Goal: Task Accomplishment & Management: Manage account settings

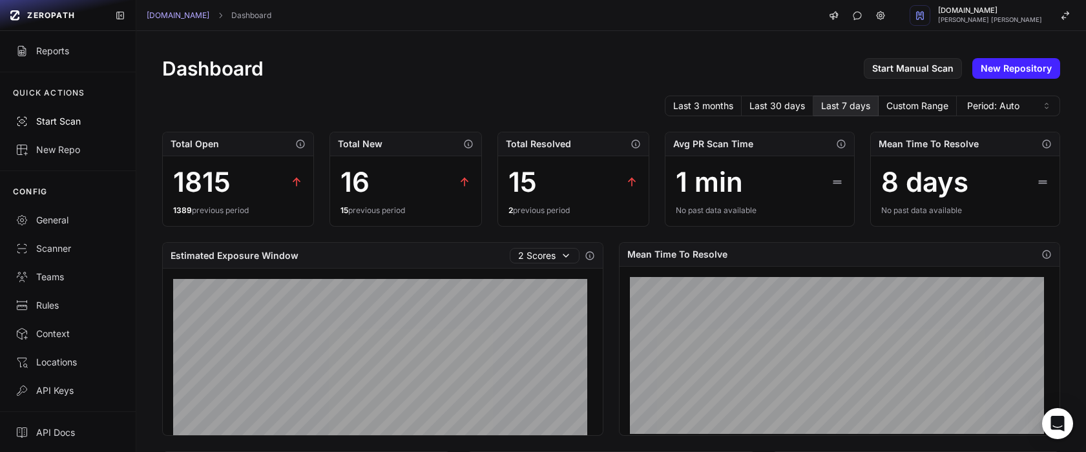
scroll to position [116, 0]
click at [189, 100] on div "Last 3 months Last 30 days Last 7 days Custom Range Period: Auto" at bounding box center [611, 106] width 898 height 21
click at [68, 214] on div "General" at bounding box center [68, 219] width 105 height 13
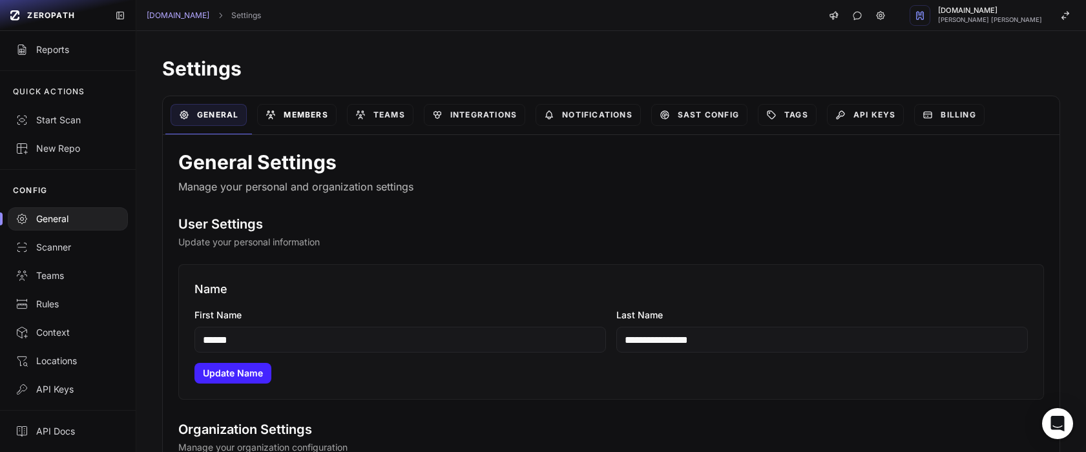
click at [307, 118] on link "Members" at bounding box center [296, 115] width 79 height 22
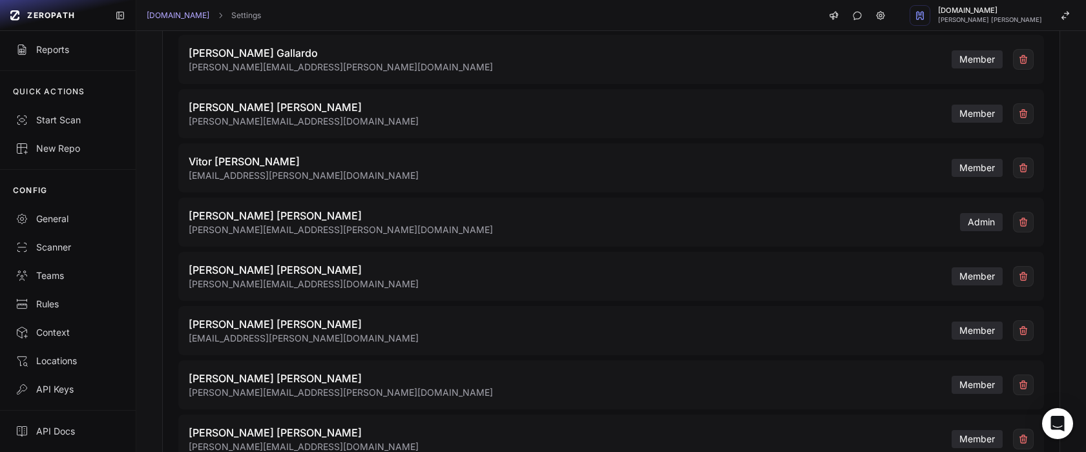
scroll to position [457, 0]
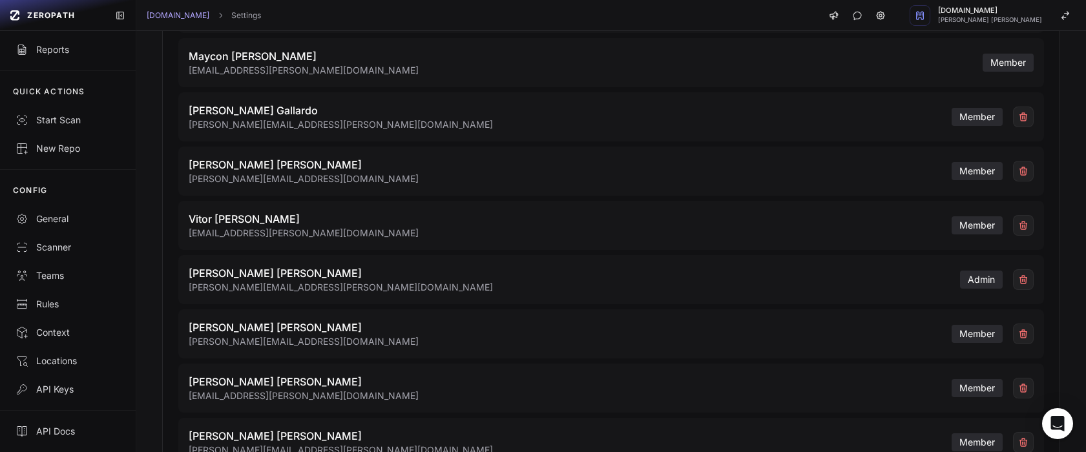
click at [475, 183] on div "Gabriel Aranha Martins gabriel.aranha@cloudwalk.io member" at bounding box center [611, 171] width 866 height 49
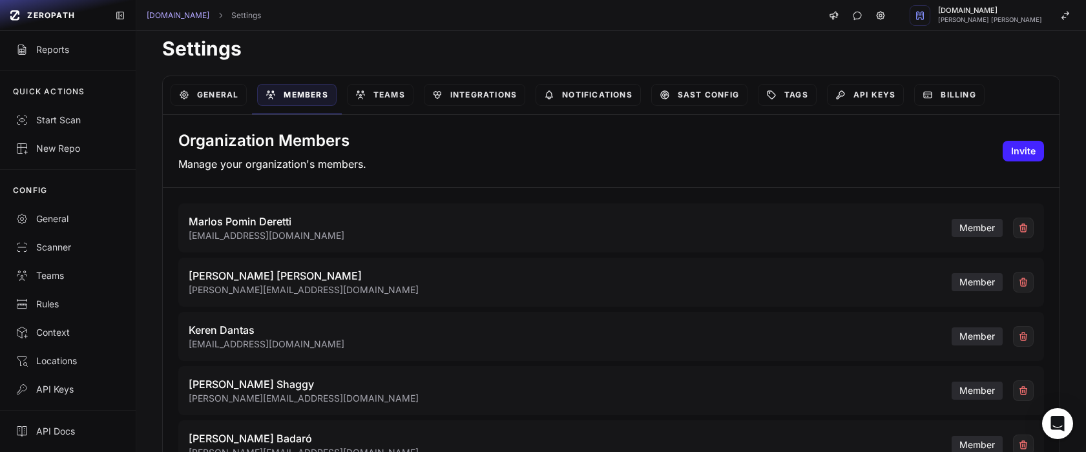
scroll to position [0, 0]
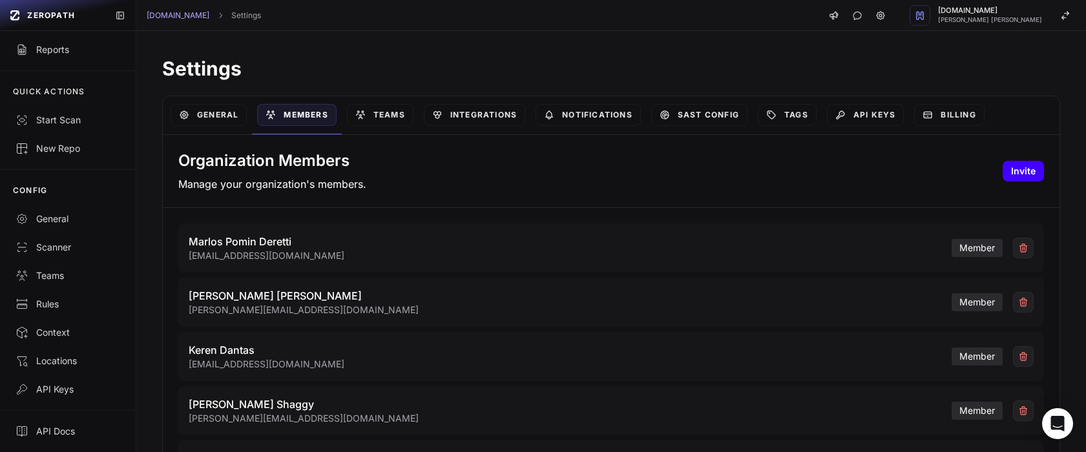
click at [1003, 167] on button "Invite" at bounding box center [1023, 171] width 41 height 21
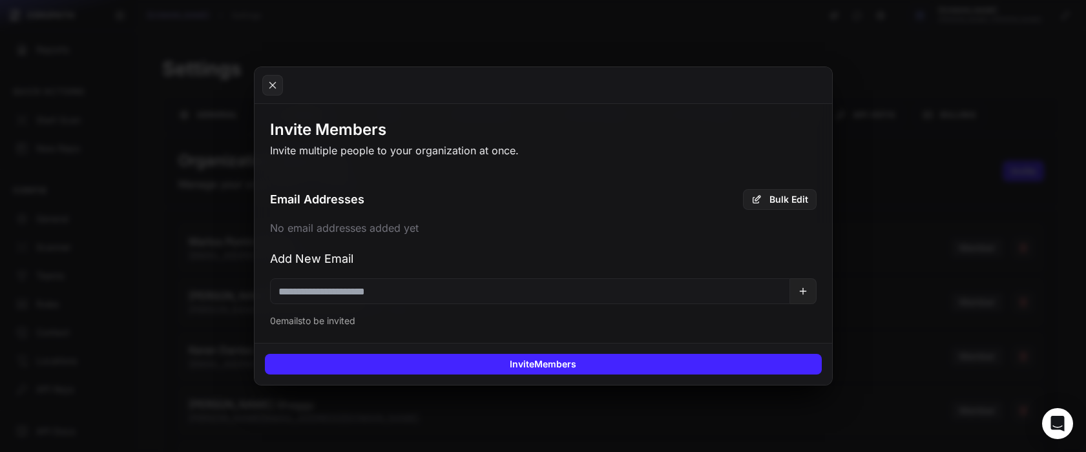
click at [470, 222] on div "No email addresses added yet" at bounding box center [543, 229] width 547 height 19
click at [398, 293] on input "email" at bounding box center [530, 291] width 520 height 26
paste input "**********"
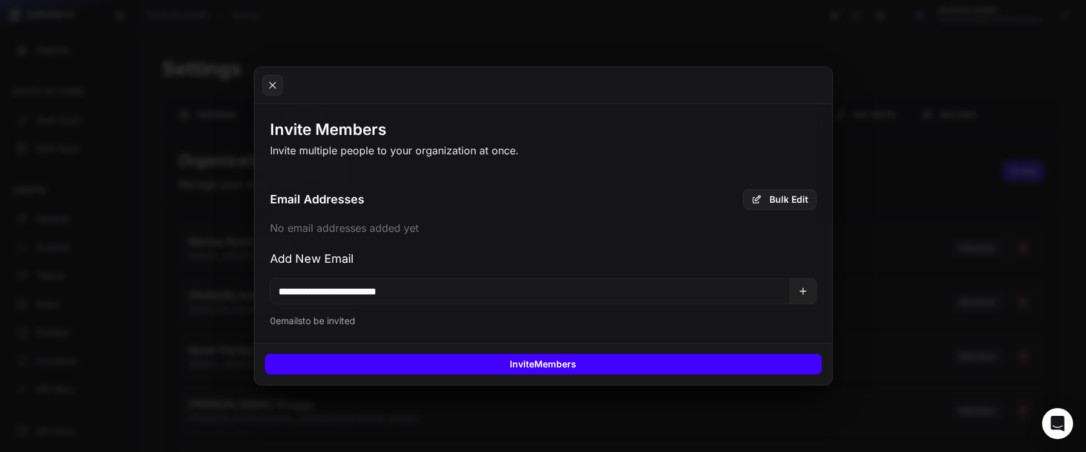
type input "**********"
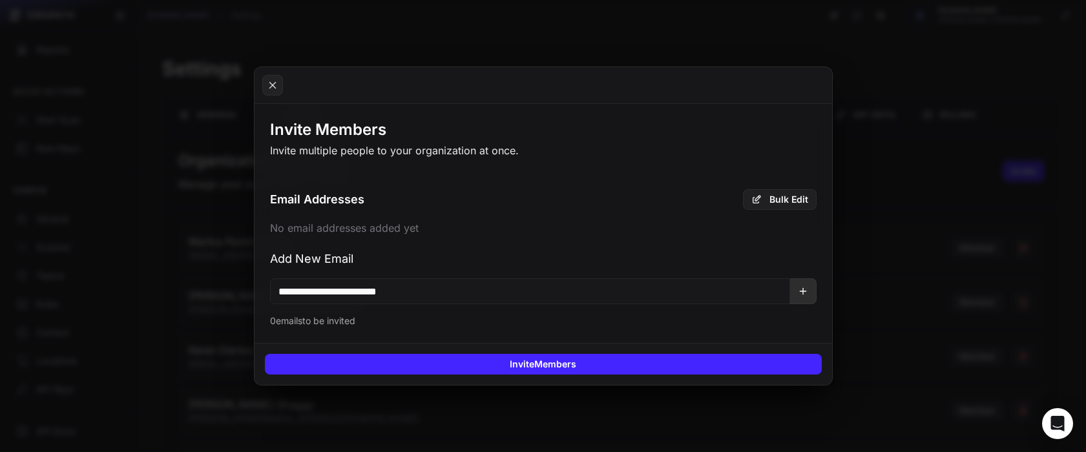
click at [795, 287] on button at bounding box center [803, 291] width 26 height 26
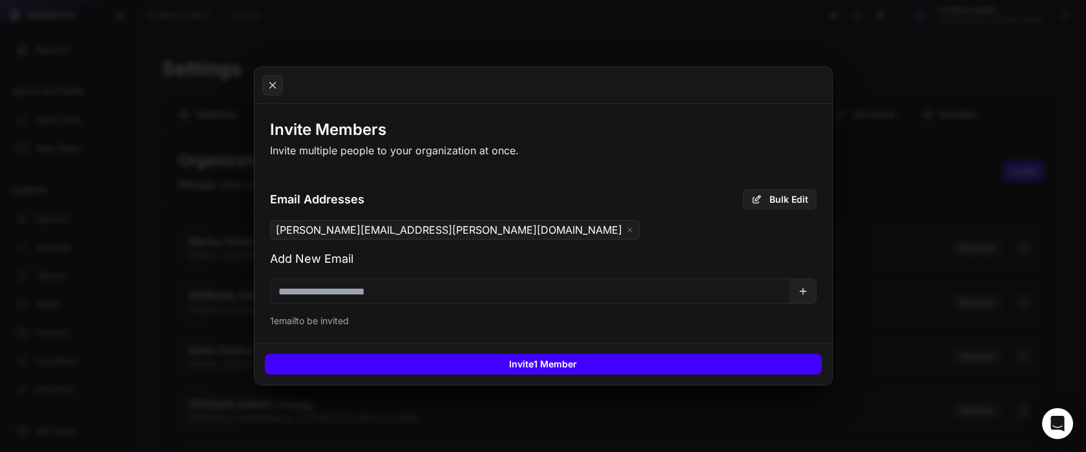
click at [541, 367] on button "Invite 1 Member" at bounding box center [543, 364] width 557 height 21
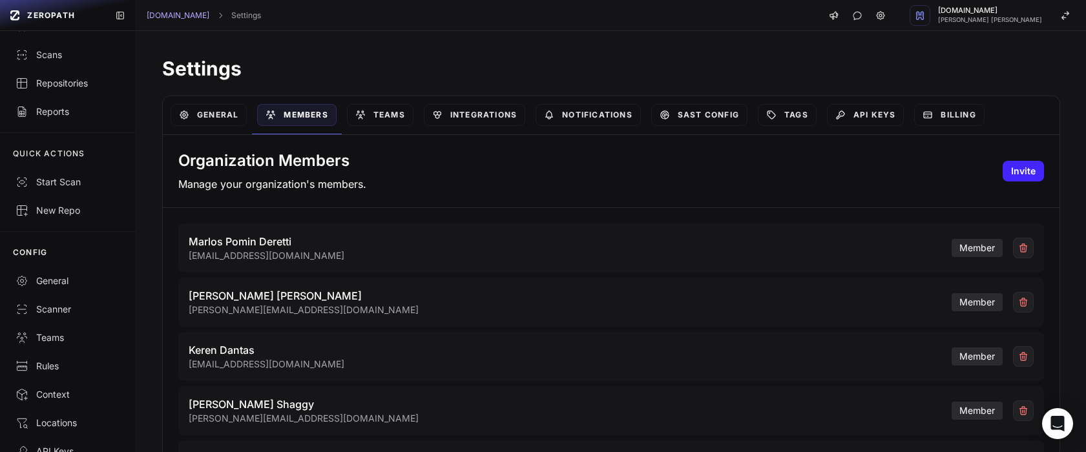
scroll to position [116, 0]
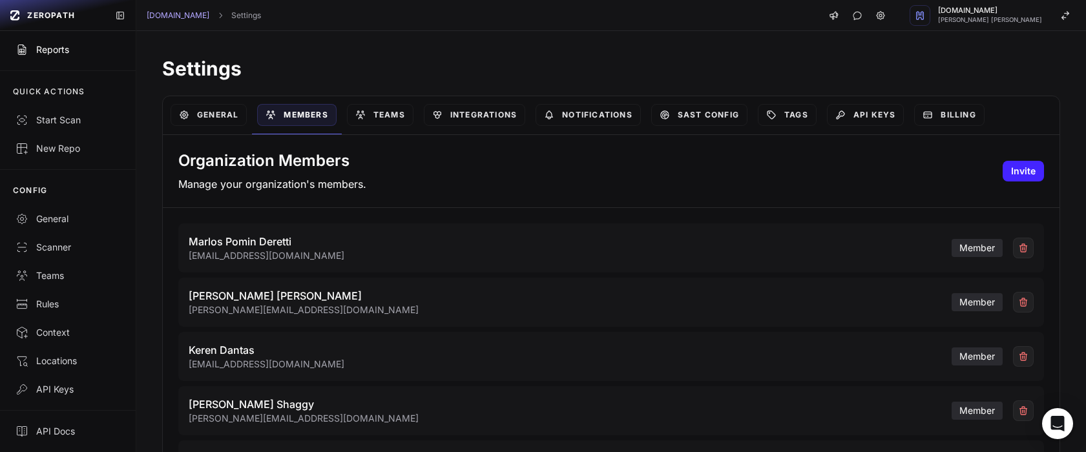
click at [65, 47] on div "Reports" at bounding box center [68, 49] width 105 height 13
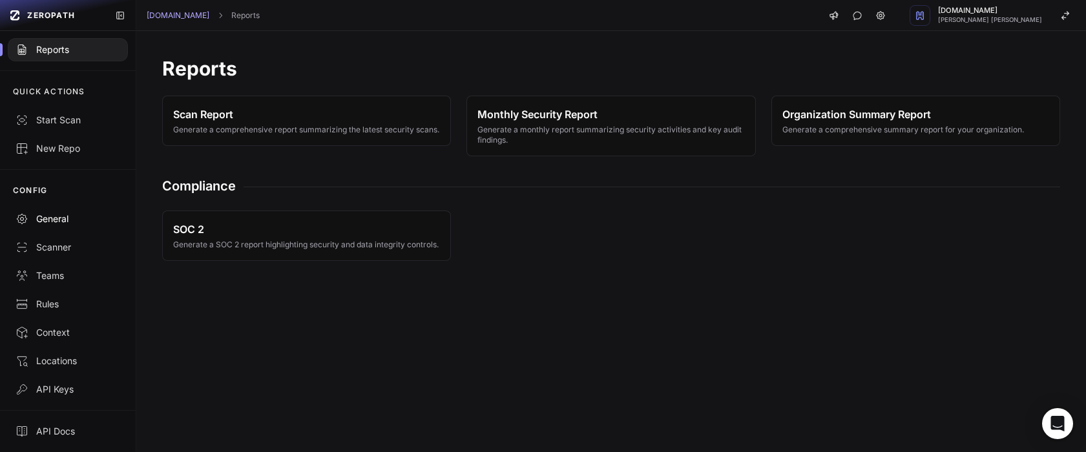
click at [83, 226] on link "General" at bounding box center [68, 219] width 136 height 28
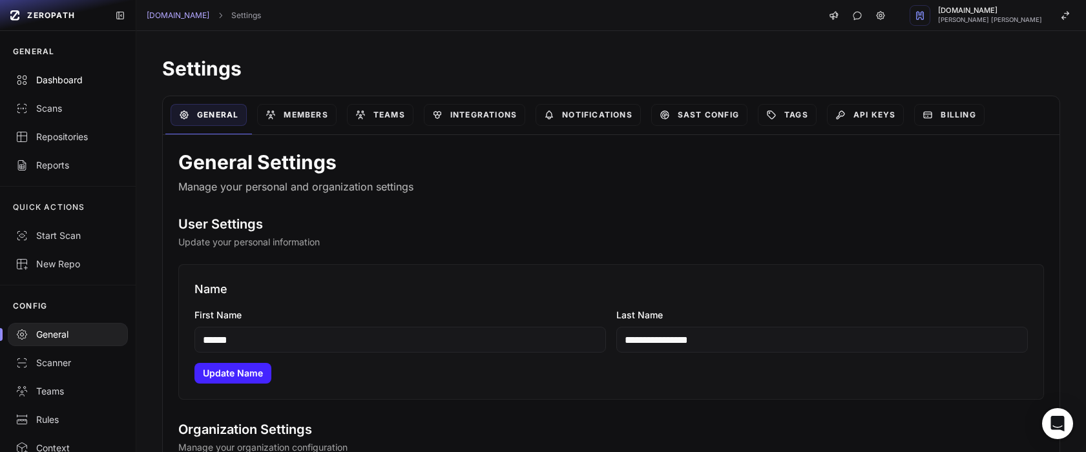
click at [78, 72] on link "Dashboard" at bounding box center [68, 80] width 136 height 28
